Goal: Transaction & Acquisition: Download file/media

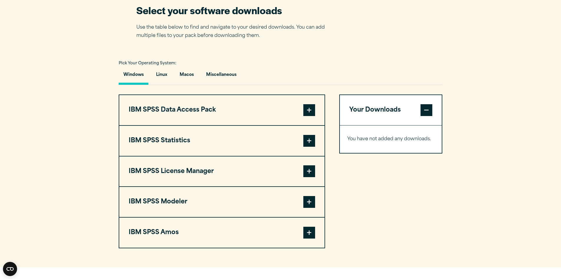
scroll to position [413, 0]
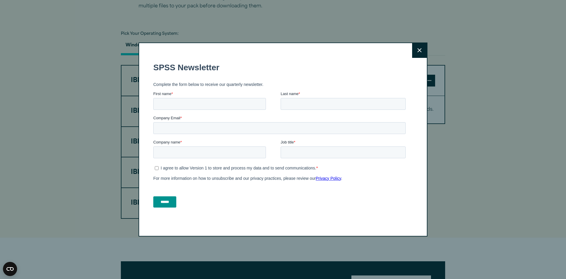
click at [418, 49] on icon at bounding box center [419, 50] width 4 height 4
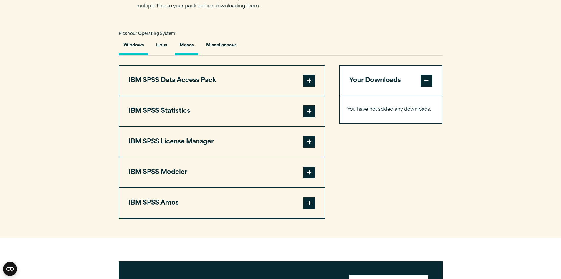
click at [183, 42] on button "Macos" at bounding box center [187, 46] width 24 height 17
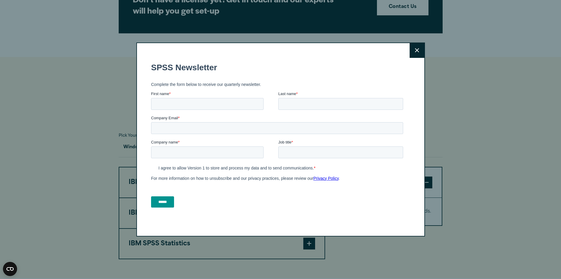
scroll to position [295, 0]
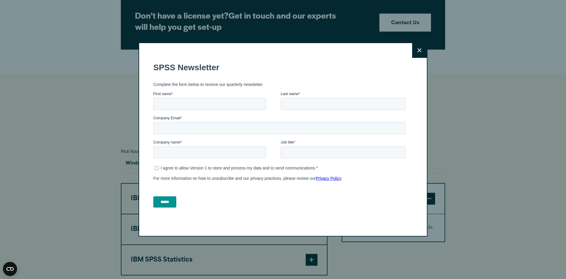
click at [413, 54] on button "Close" at bounding box center [419, 50] width 15 height 15
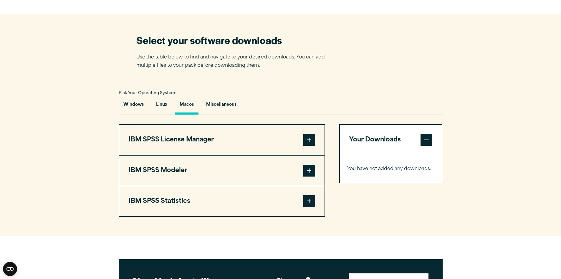
scroll to position [354, 0]
click at [302, 199] on button "IBM SPSS Statistics" at bounding box center [221, 201] width 205 height 30
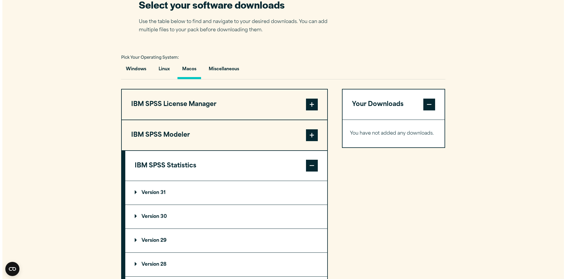
scroll to position [442, 0]
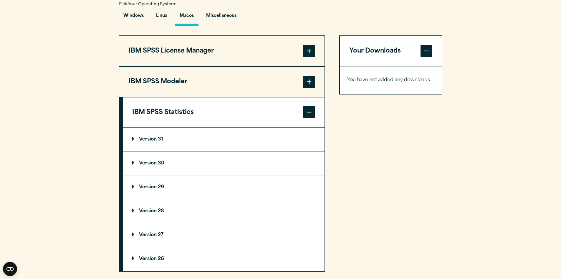
click at [169, 140] on summary "Version 31" at bounding box center [224, 139] width 202 height 24
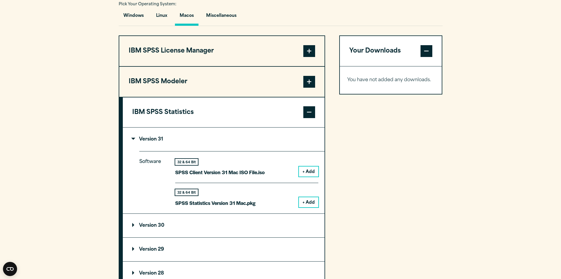
click at [309, 199] on button "+ Add" at bounding box center [308, 202] width 19 height 10
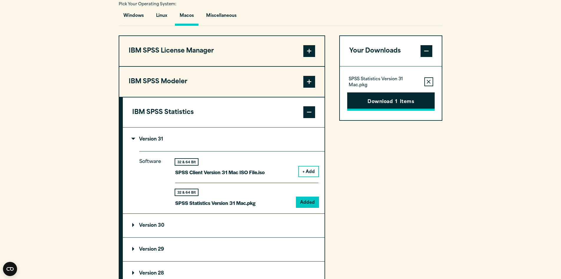
click at [405, 101] on button "Download 1 Items" at bounding box center [391, 101] width 88 height 18
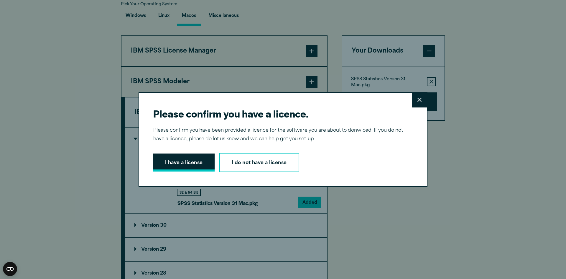
click at [199, 165] on button "I have a license" at bounding box center [183, 162] width 61 height 18
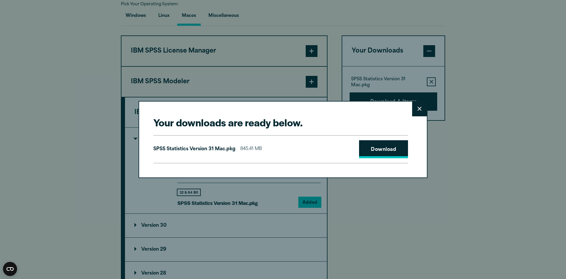
click at [360, 143] on link "Download" at bounding box center [383, 149] width 49 height 18
